Goal: Task Accomplishment & Management: Complete application form

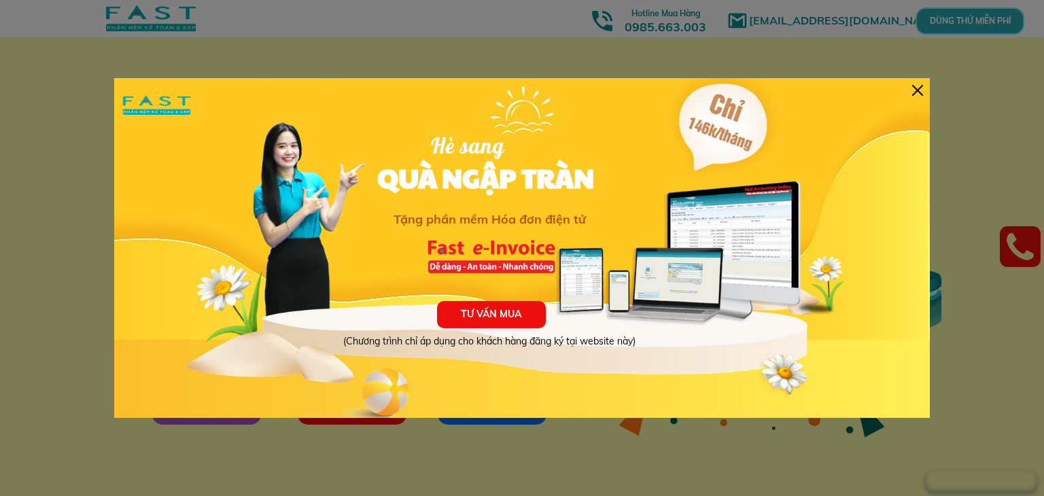
click at [918, 89] on div at bounding box center [917, 90] width 11 height 11
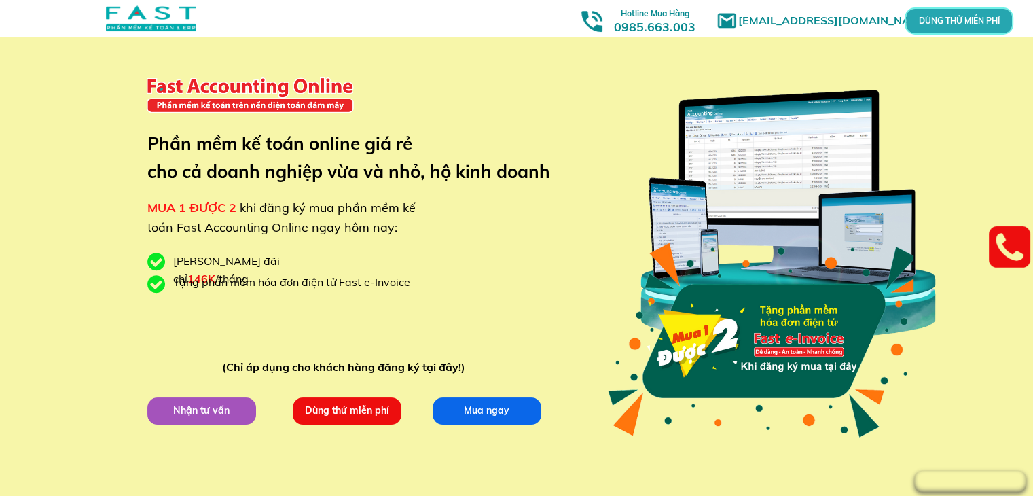
click at [353, 404] on p "Dùng thử miễn phí" at bounding box center [346, 410] width 109 height 27
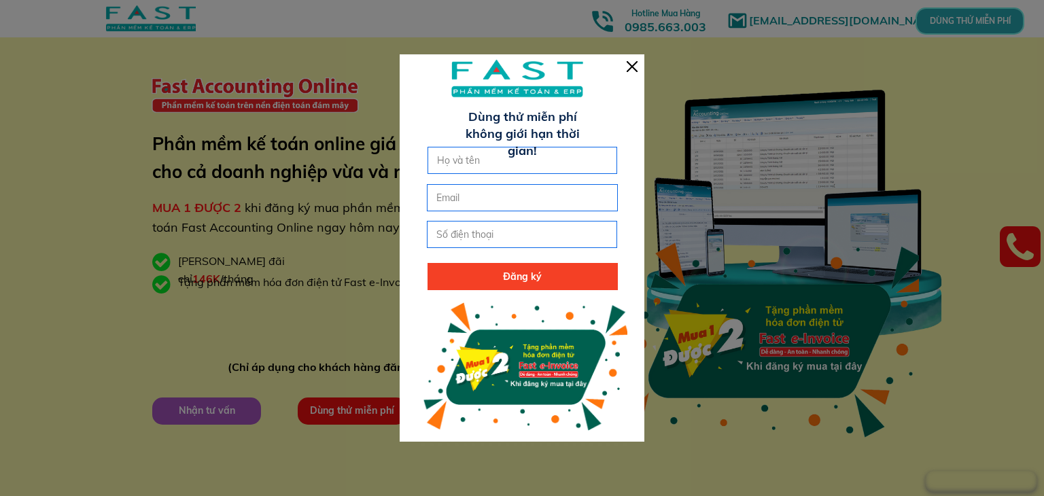
click at [476, 156] on input "text" at bounding box center [522, 160] width 178 height 26
click at [451, 160] on input "text" at bounding box center [522, 160] width 178 height 26
type input "H"
type input "Hiền Trà"
click at [448, 203] on input "email" at bounding box center [522, 198] width 178 height 26
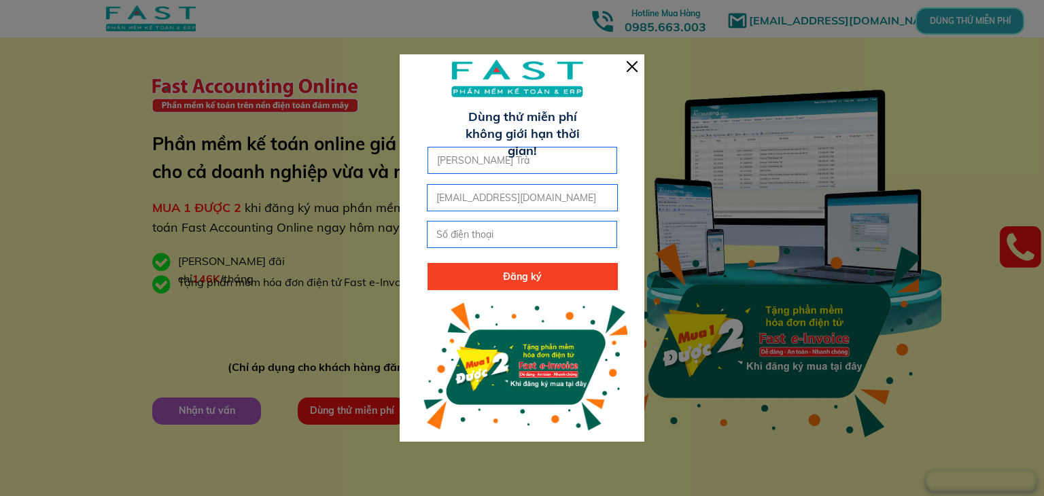
type input "[EMAIL_ADDRESS][DOMAIN_NAME]"
click at [484, 240] on input "tel" at bounding box center [522, 234] width 178 height 26
click at [519, 228] on input "tel" at bounding box center [522, 234] width 178 height 26
drag, startPoint x: 500, startPoint y: 238, endPoint x: 349, endPoint y: 216, distance: 153.1
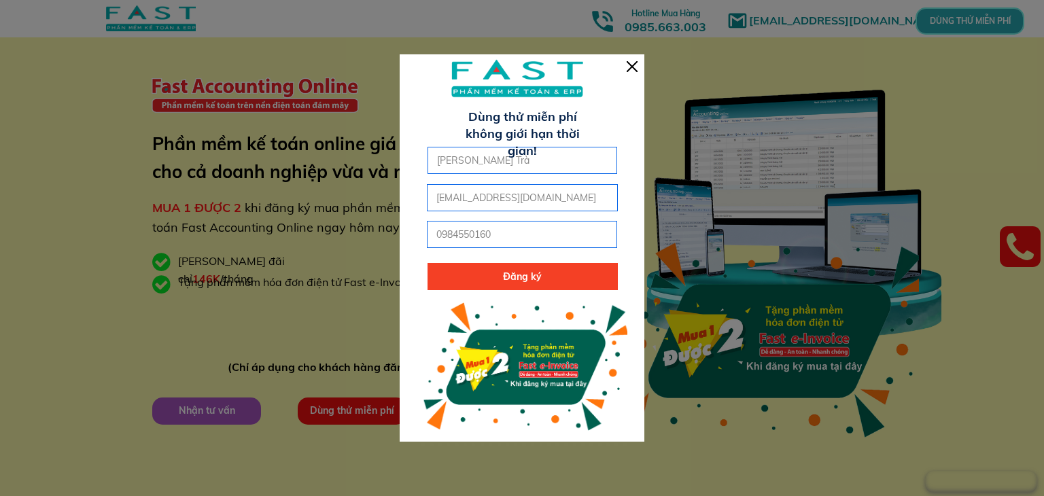
type input "0984550160"
click at [478, 272] on p "Đăng ký" at bounding box center [522, 276] width 190 height 27
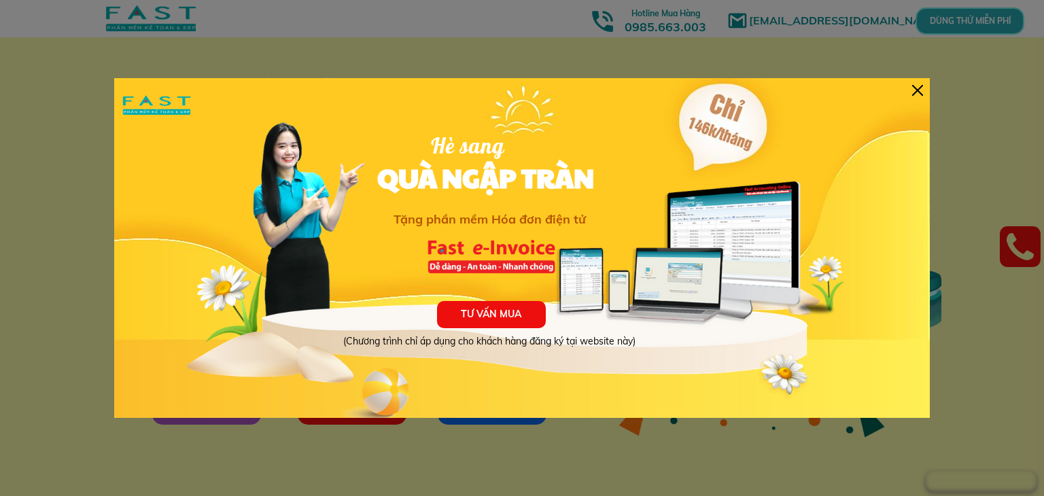
click at [919, 96] on div "TƯ VẤN MUA (Chương trình chỉ áp dụng cho khách hàng đăng ký tại website này) Hè…" at bounding box center [521, 248] width 815 height 340
click at [916, 88] on div at bounding box center [917, 90] width 11 height 11
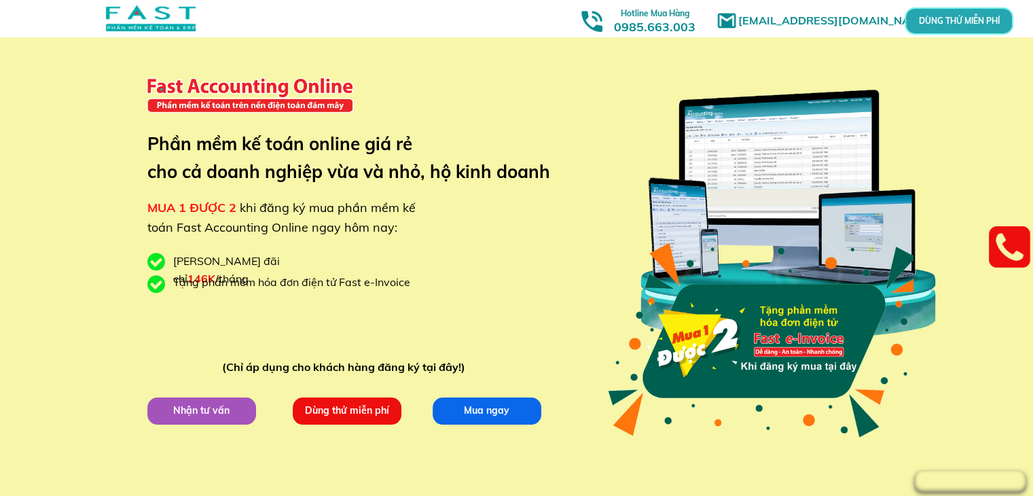
click at [951, 19] on p "DÙNG THỬ MIỄN PHÍ" at bounding box center [959, 21] width 32 height 7
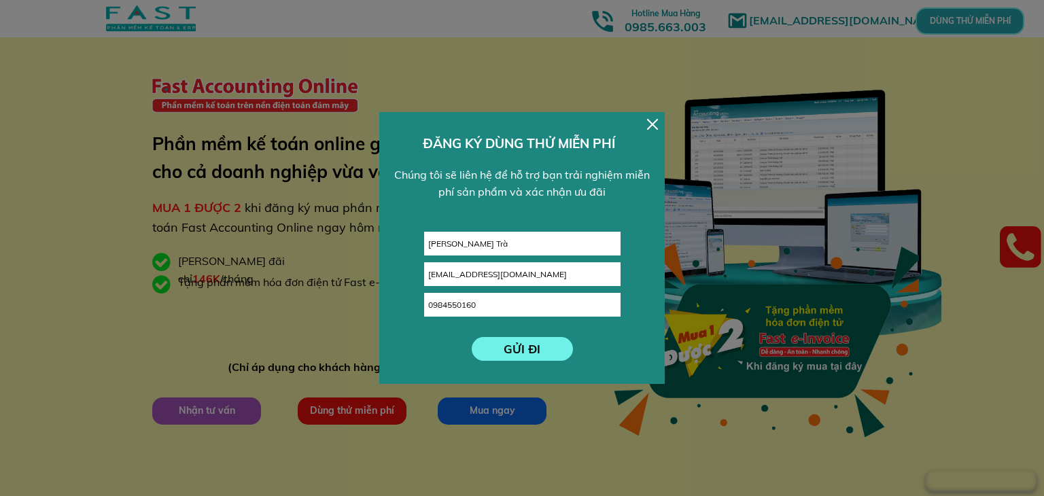
click at [511, 354] on p "GỬI ĐI" at bounding box center [521, 349] width 101 height 24
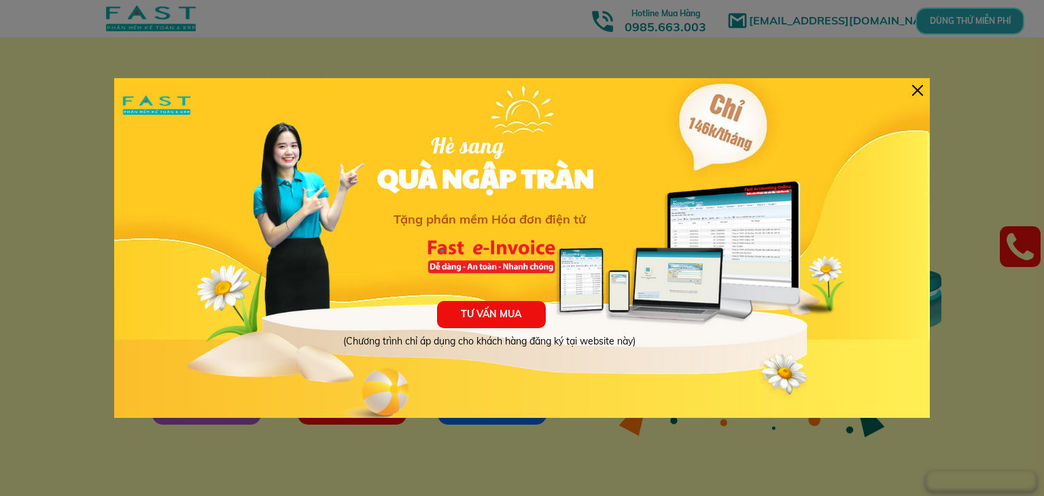
click at [921, 88] on div at bounding box center [917, 90] width 11 height 11
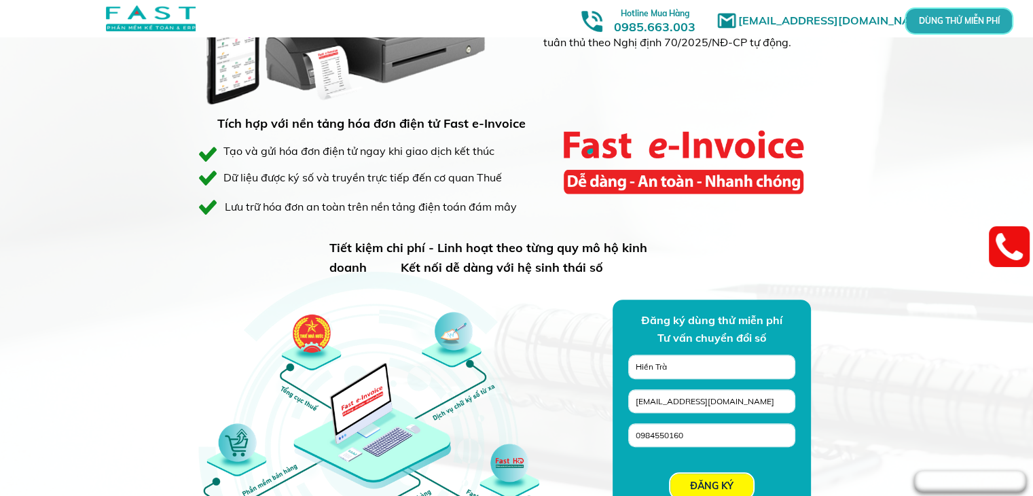
scroll to position [1087, 0]
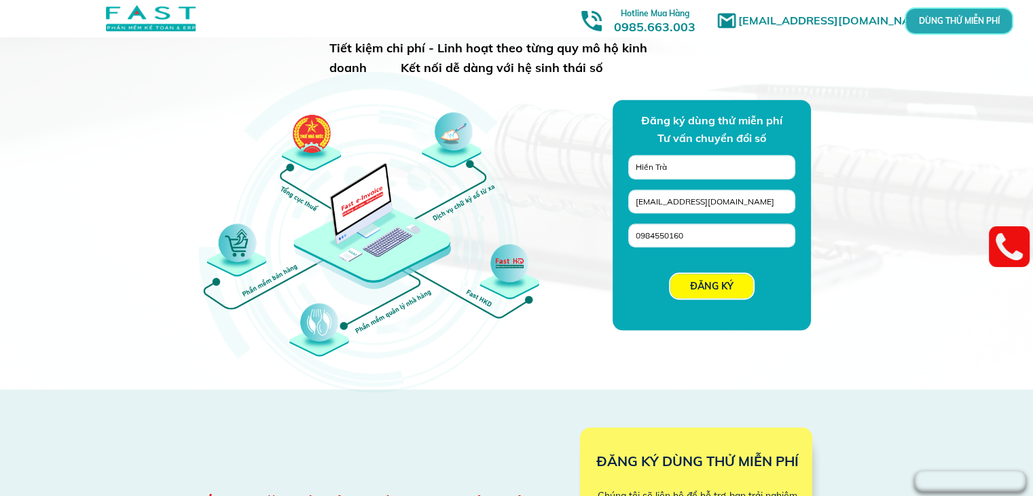
click at [713, 289] on p "ĐĂNG KÝ" at bounding box center [712, 286] width 83 height 24
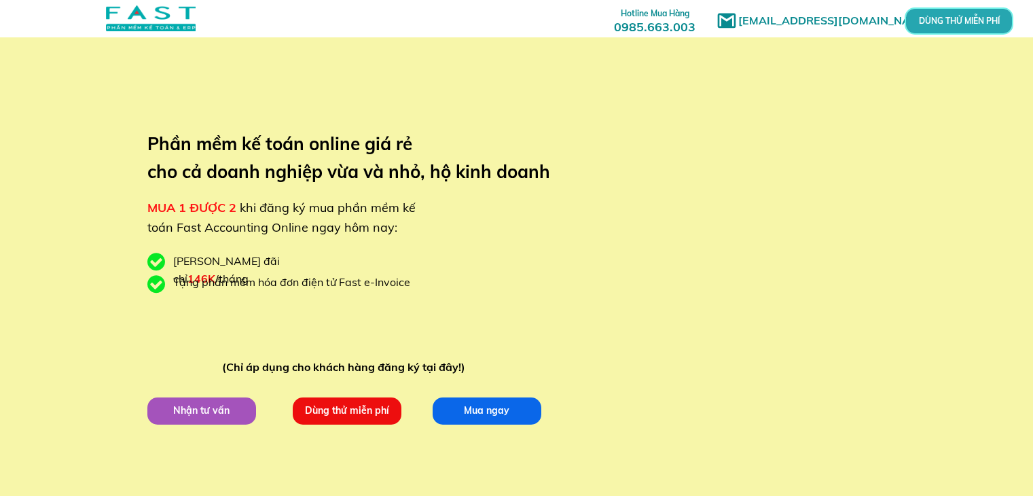
scroll to position [1087, 0]
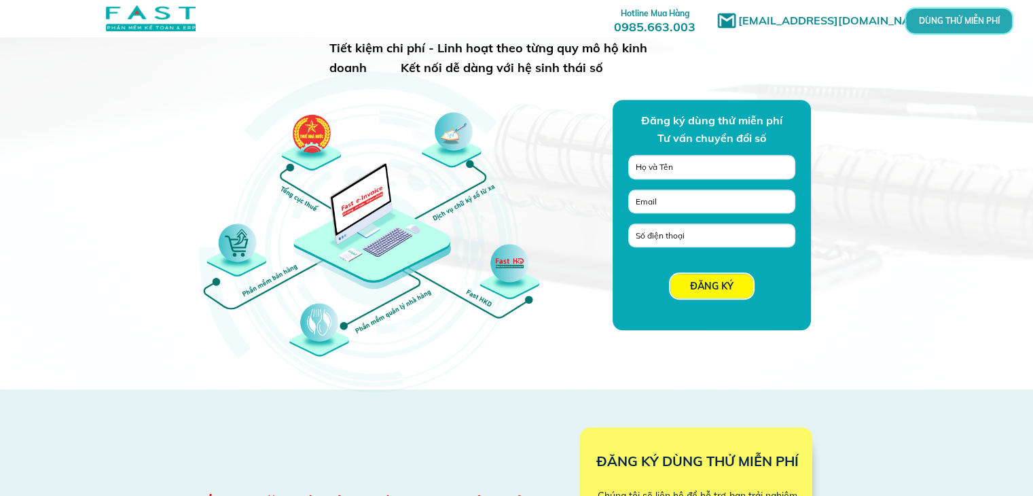
type input "Hiền Trà"
type input "[EMAIL_ADDRESS][DOMAIN_NAME]"
type input "0984550160"
type input "Hiền Trà"
type input "[EMAIL_ADDRESS][DOMAIN_NAME]"
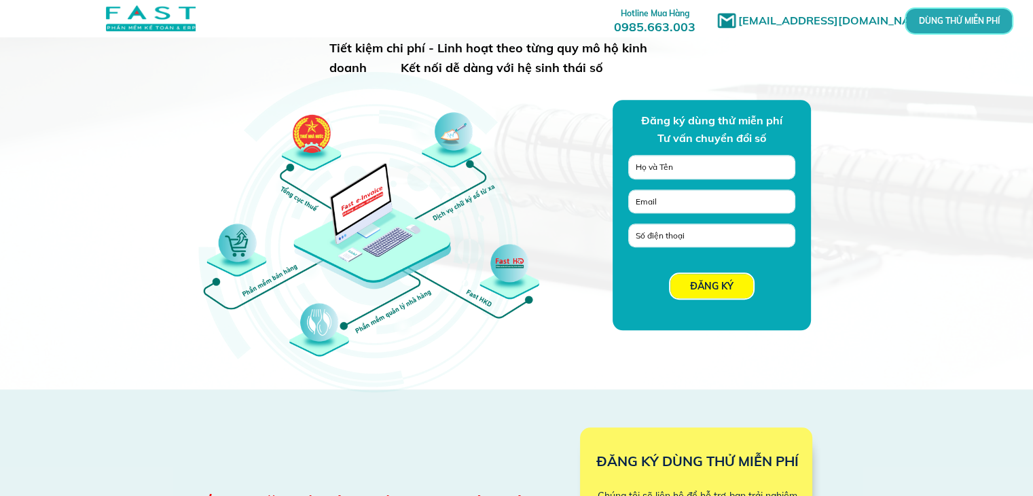
type input "0984550160"
type input "Hiền Trà"
type input "[EMAIL_ADDRESS][DOMAIN_NAME]"
type input "0984550160"
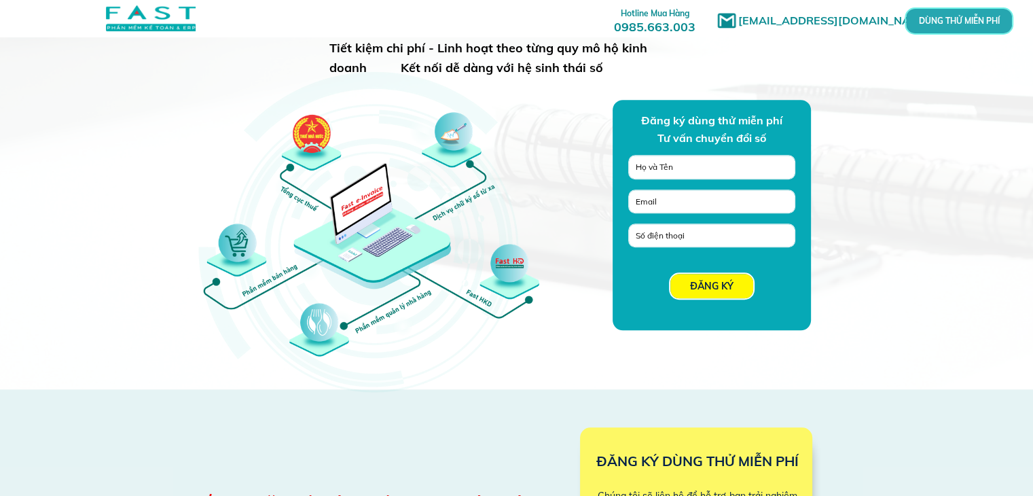
type input "Hiền Trà"
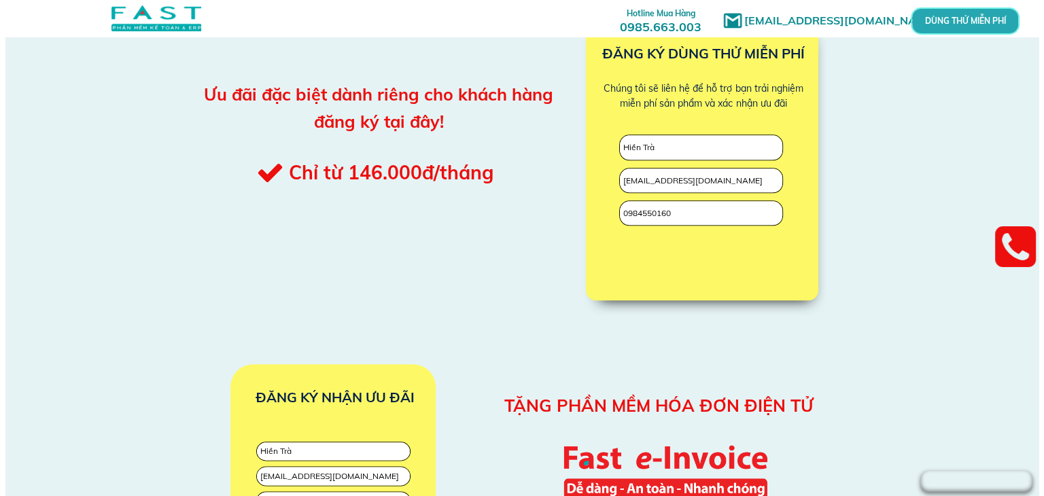
scroll to position [0, 0]
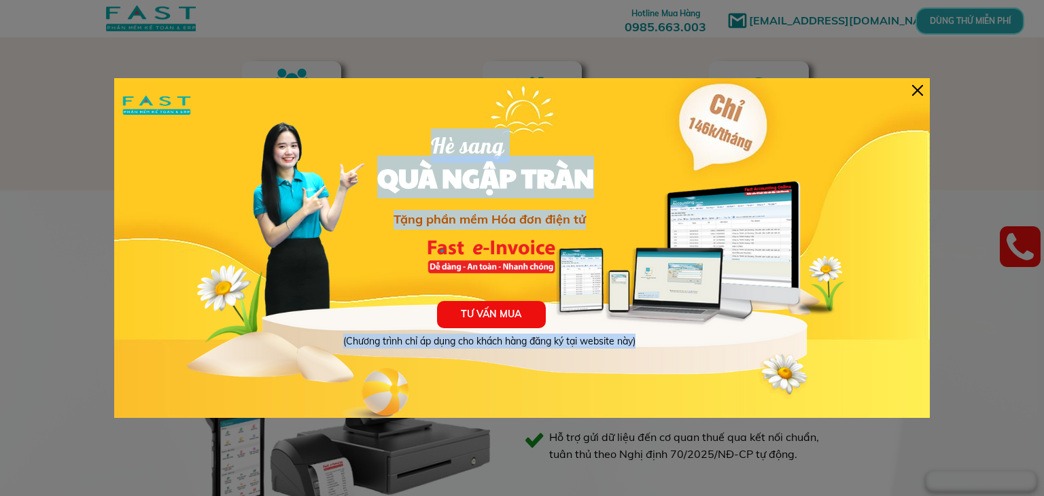
click at [922, 92] on div "TƯ VẤN MUA (Chương trình chỉ áp dụng cho khách hàng đăng ký tại website này) Hè…" at bounding box center [521, 248] width 815 height 340
click at [913, 92] on div at bounding box center [917, 90] width 11 height 11
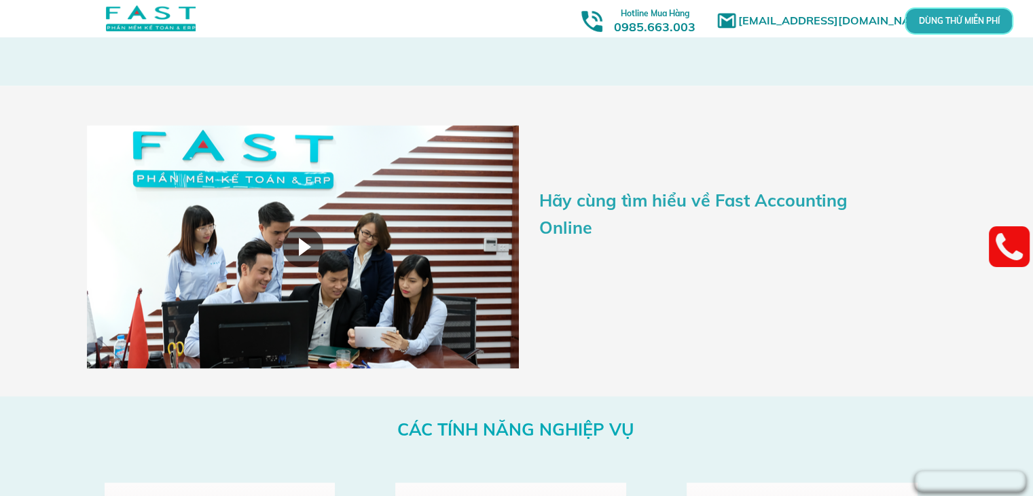
scroll to position [2378, 0]
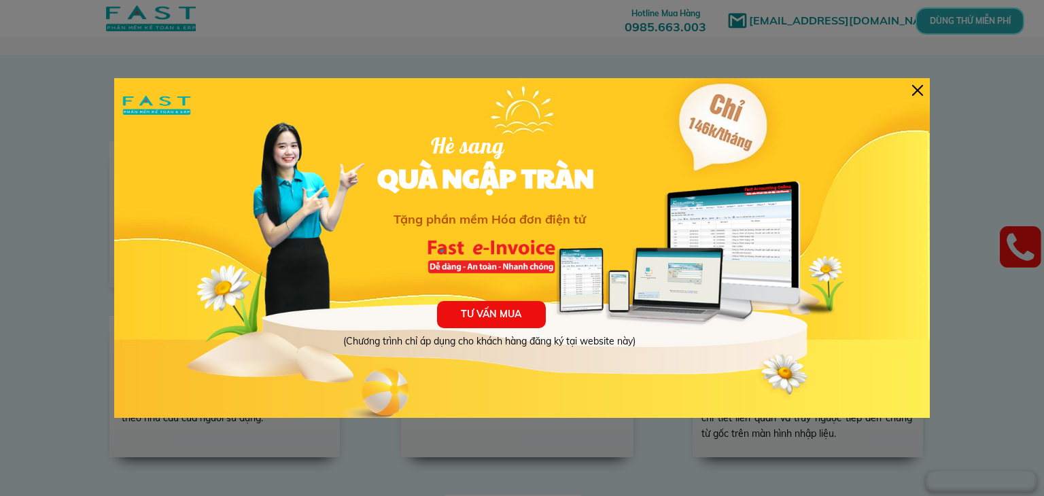
click at [914, 86] on div at bounding box center [917, 90] width 11 height 11
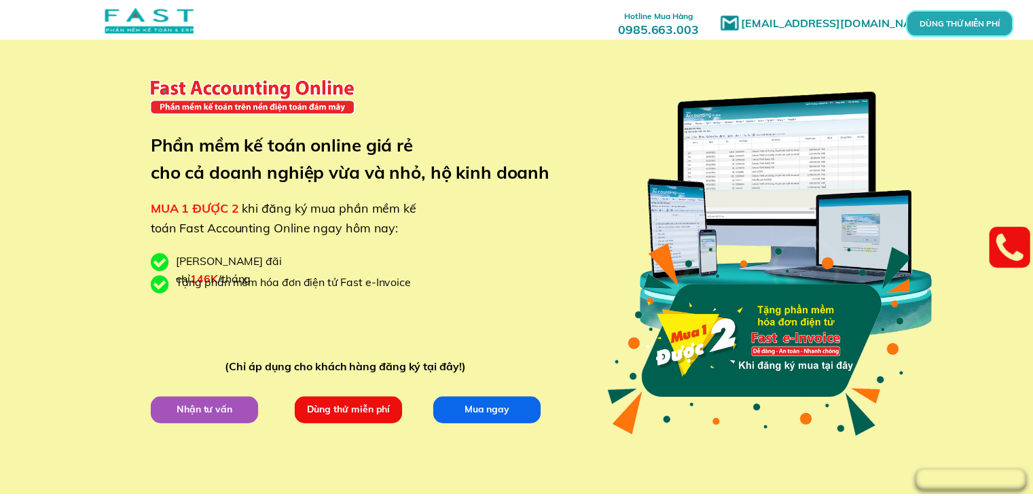
scroll to position [2378, 0]
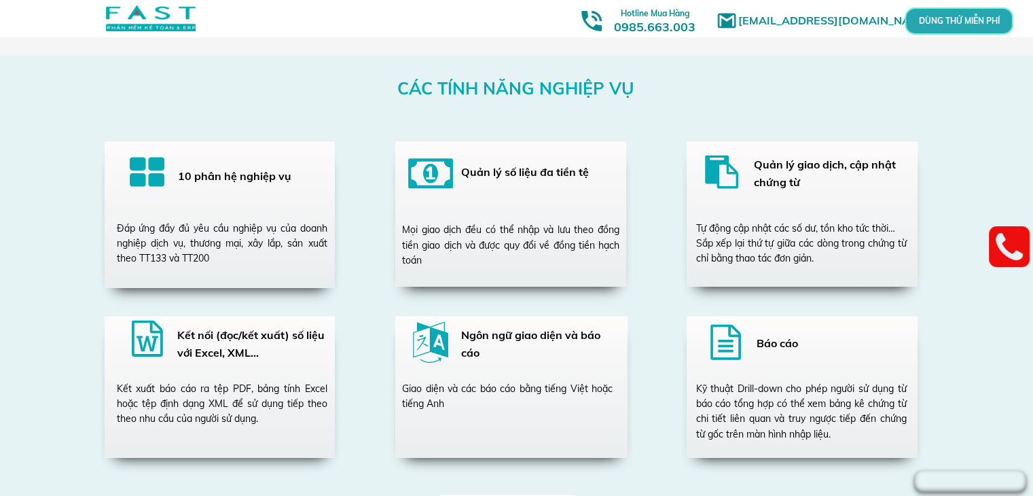
drag, startPoint x: 1000, startPoint y: 2, endPoint x: 583, endPoint y: 168, distance: 448.9
click at [583, 168] on h3 "Quản lý số liệu đa tiền tệ" at bounding box center [536, 173] width 151 height 18
